Goal: Navigation & Orientation: Find specific page/section

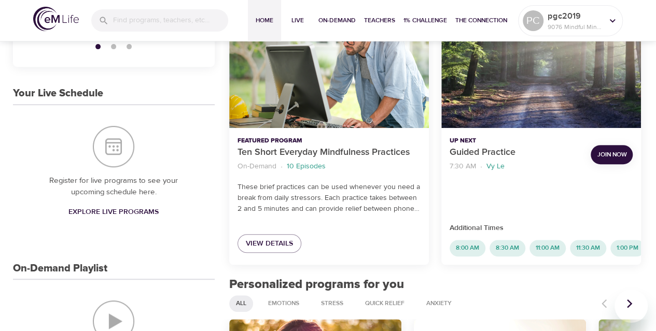
scroll to position [207, 0]
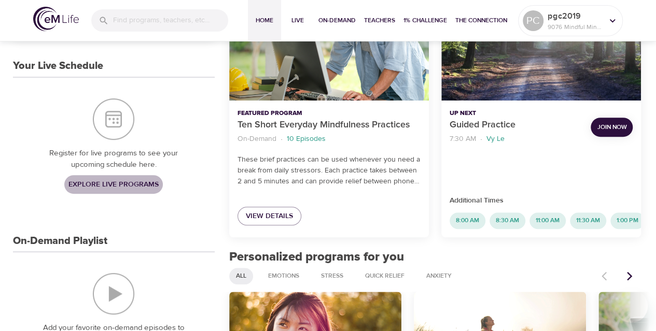
click at [96, 181] on span "Explore Live Programs" at bounding box center [113, 184] width 90 height 13
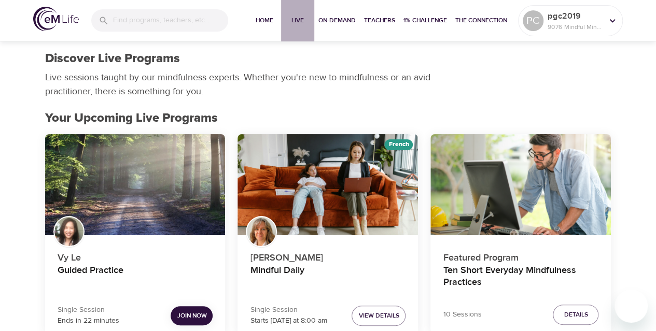
click at [301, 18] on span "Live" at bounding box center [297, 20] width 25 height 11
click at [267, 24] on span "Home" at bounding box center [264, 20] width 25 height 11
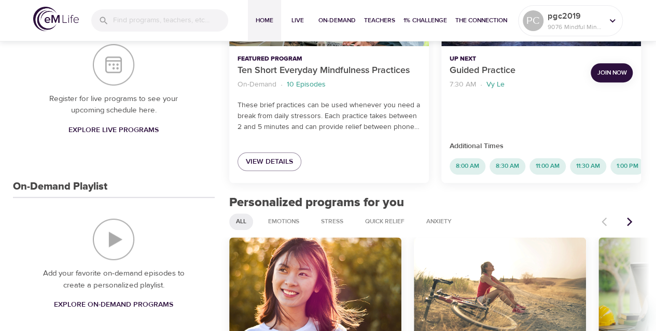
scroll to position [262, 0]
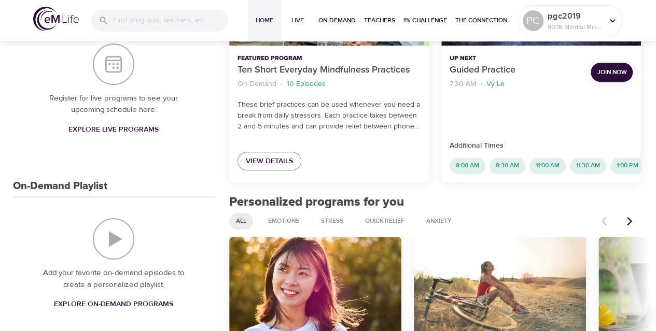
click at [612, 69] on span "Join Now" at bounding box center [612, 72] width 30 height 11
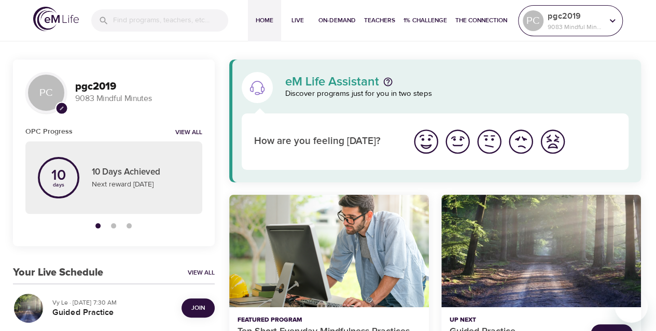
click at [576, 10] on p "pgc2019" at bounding box center [575, 16] width 55 height 12
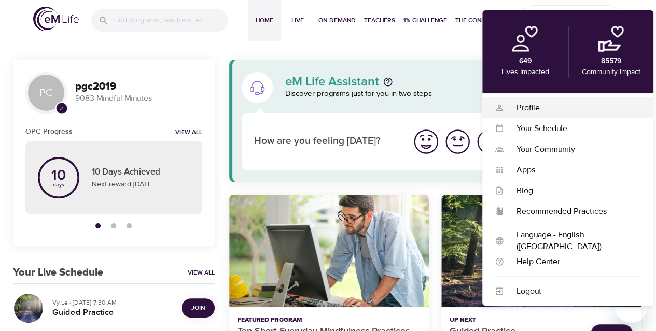
click at [529, 107] on div "Profile" at bounding box center [572, 108] width 137 height 12
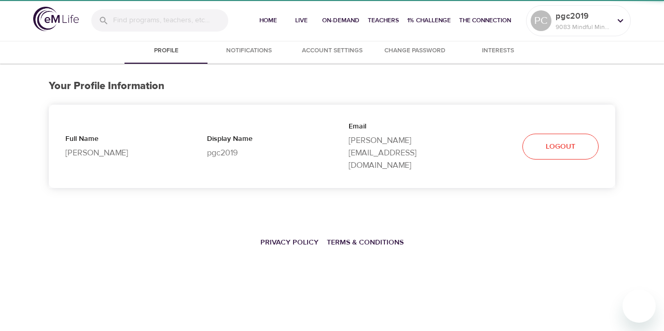
select select "10"
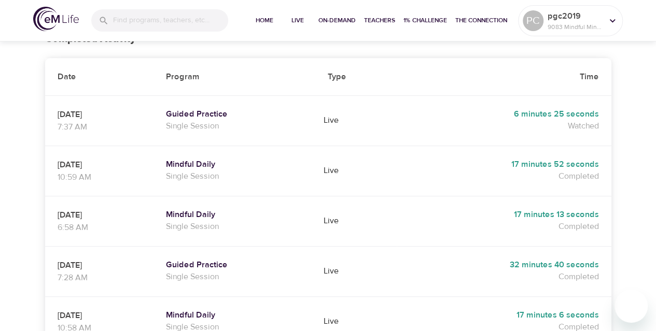
scroll to position [188, 0]
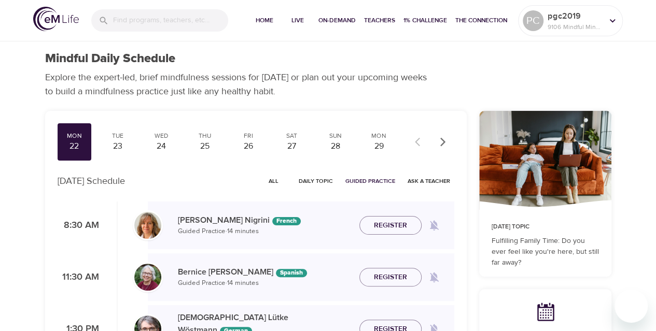
click at [63, 16] on img at bounding box center [56, 19] width 46 height 24
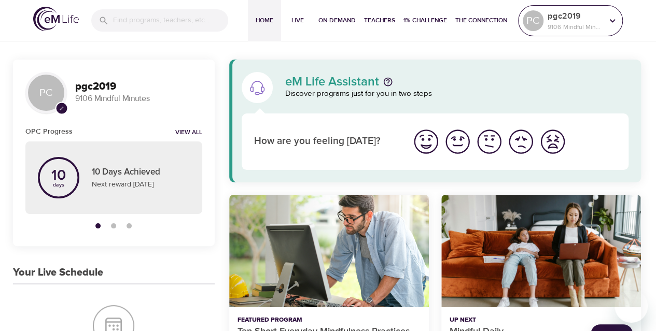
click at [568, 13] on p "pgc2019" at bounding box center [575, 16] width 55 height 12
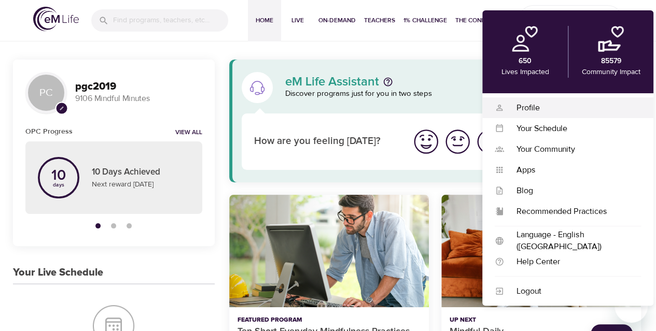
click at [517, 105] on div "Profile" at bounding box center [572, 108] width 137 height 12
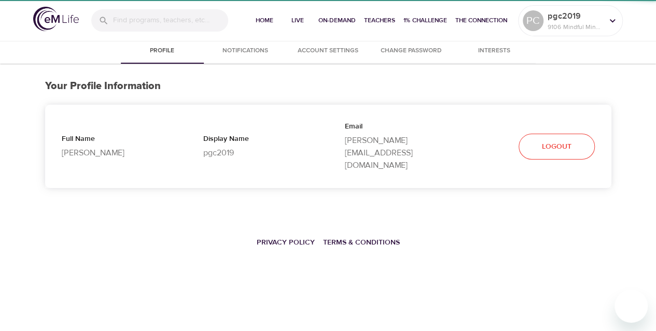
select select "10"
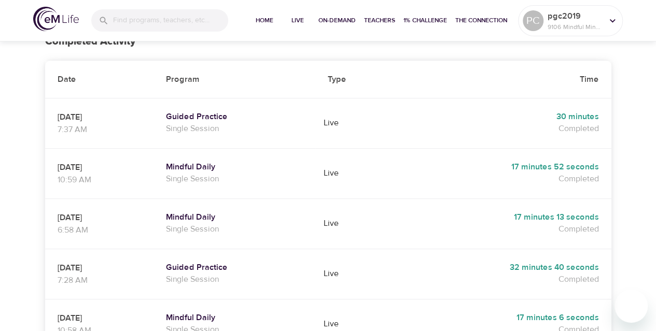
scroll to position [185, 0]
